Goal: Navigation & Orientation: Find specific page/section

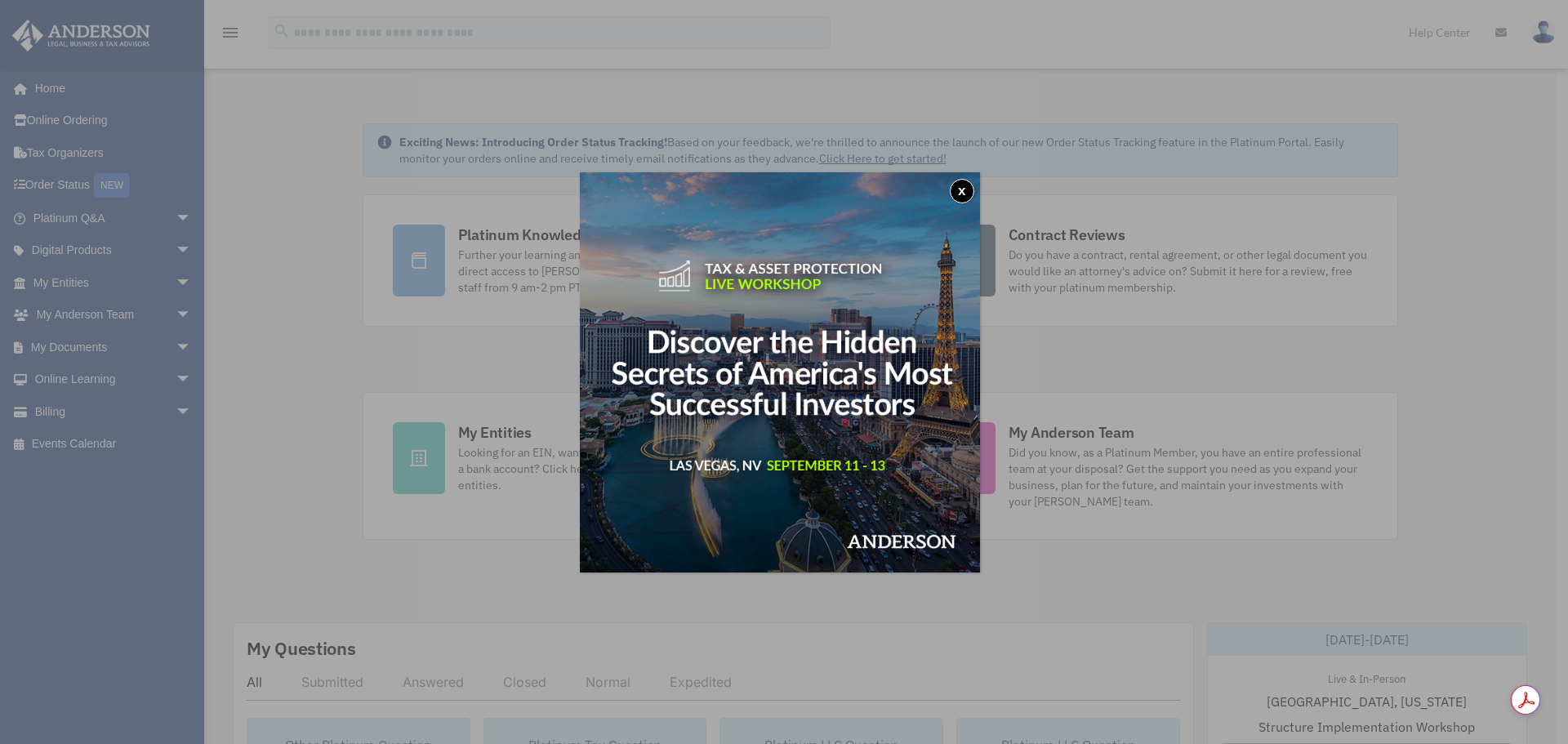
click at [961, 188] on button "x" at bounding box center [962, 191] width 25 height 25
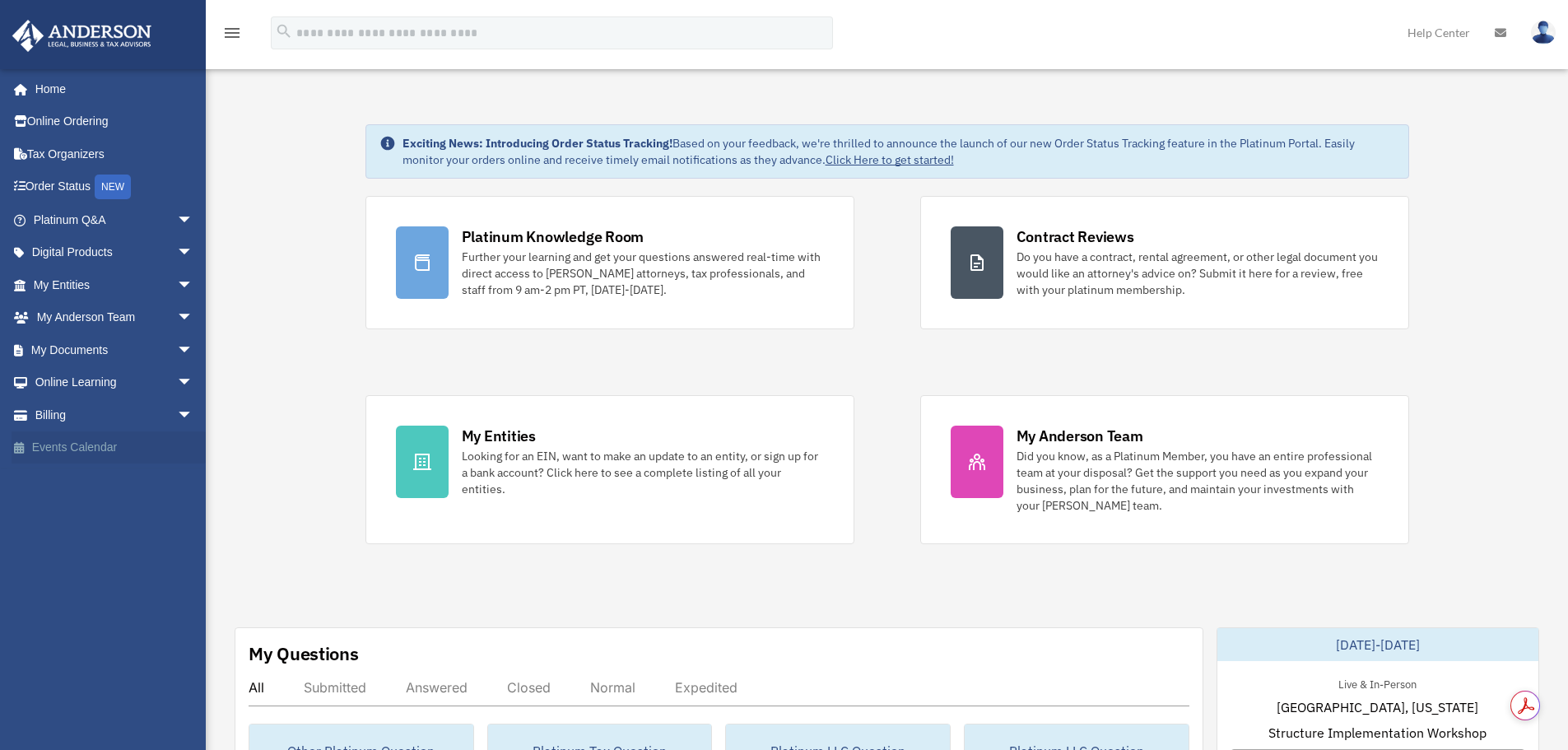
click at [95, 450] on link "Events Calendar" at bounding box center [115, 449] width 207 height 33
